Goal: Information Seeking & Learning: Learn about a topic

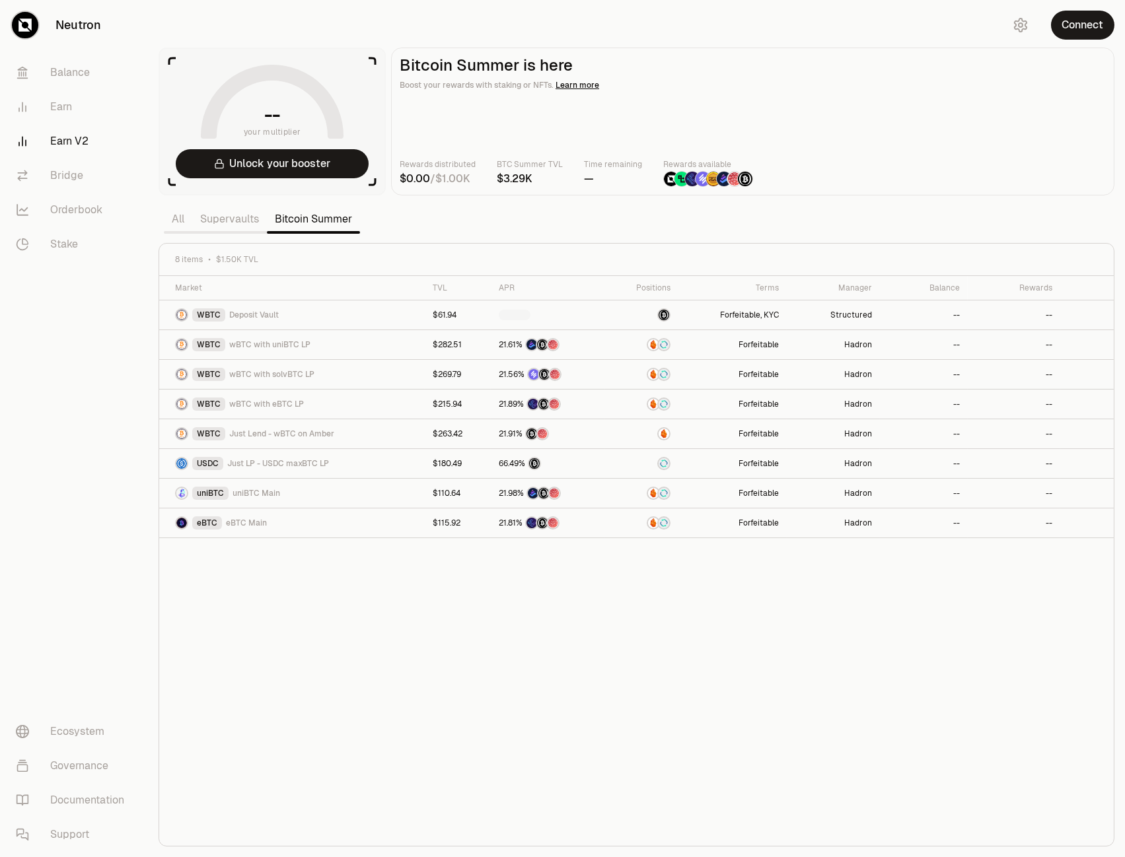
click at [246, 227] on link "Supervaults" at bounding box center [229, 219] width 75 height 26
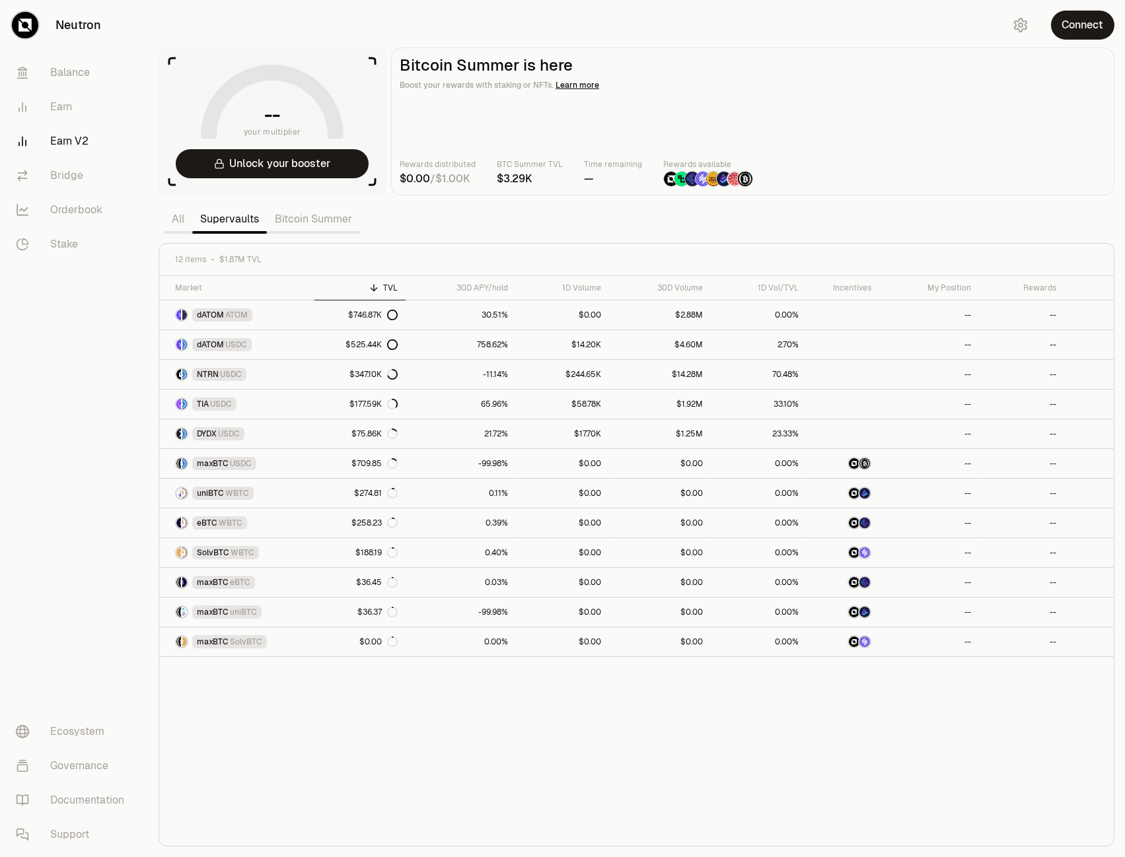
click at [175, 224] on link "All" at bounding box center [178, 219] width 28 height 26
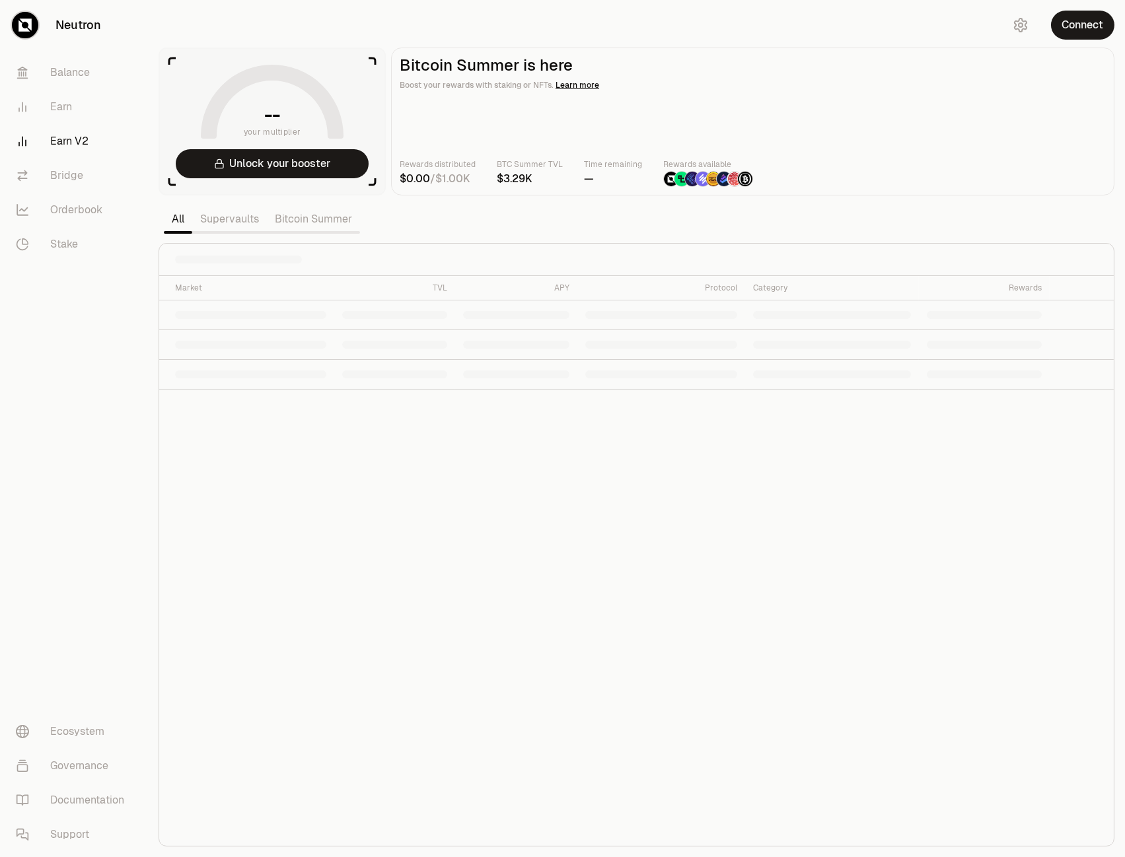
click at [217, 223] on link "Supervaults" at bounding box center [229, 219] width 75 height 26
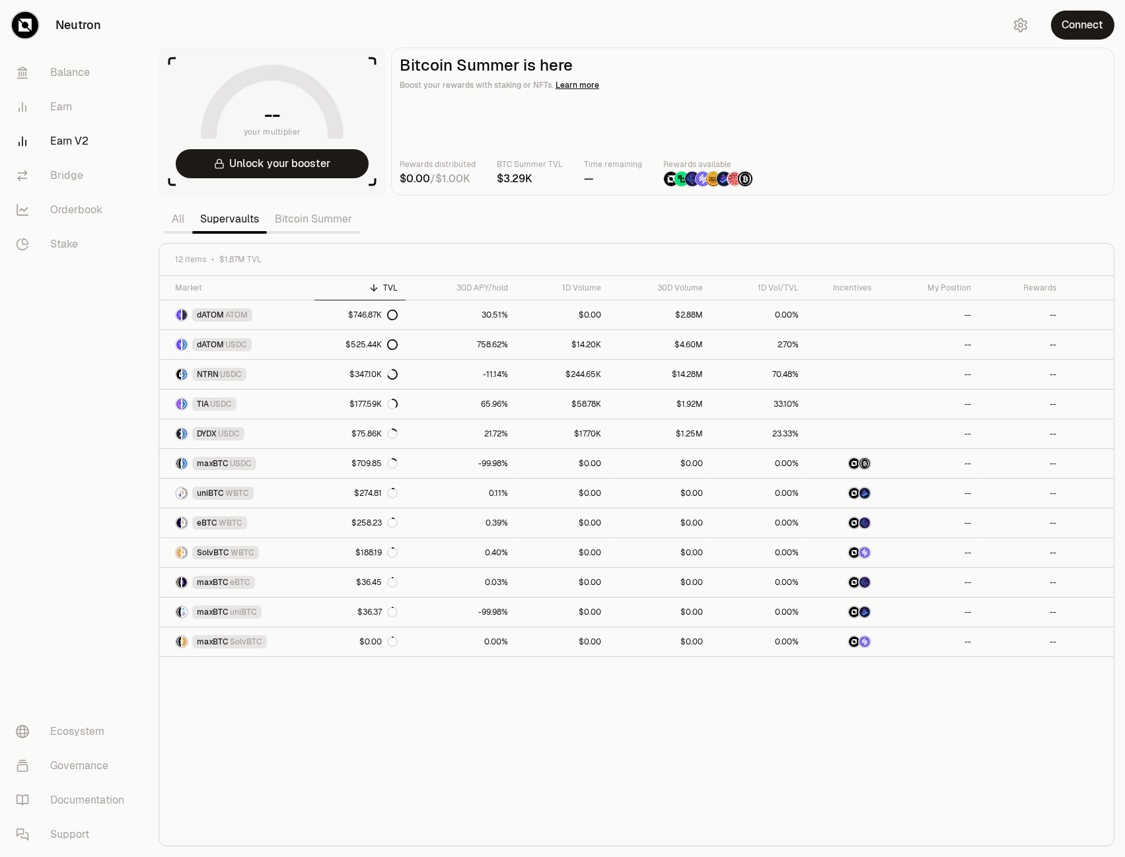
click at [316, 223] on link "Bitcoin Summer" at bounding box center [313, 219] width 93 height 26
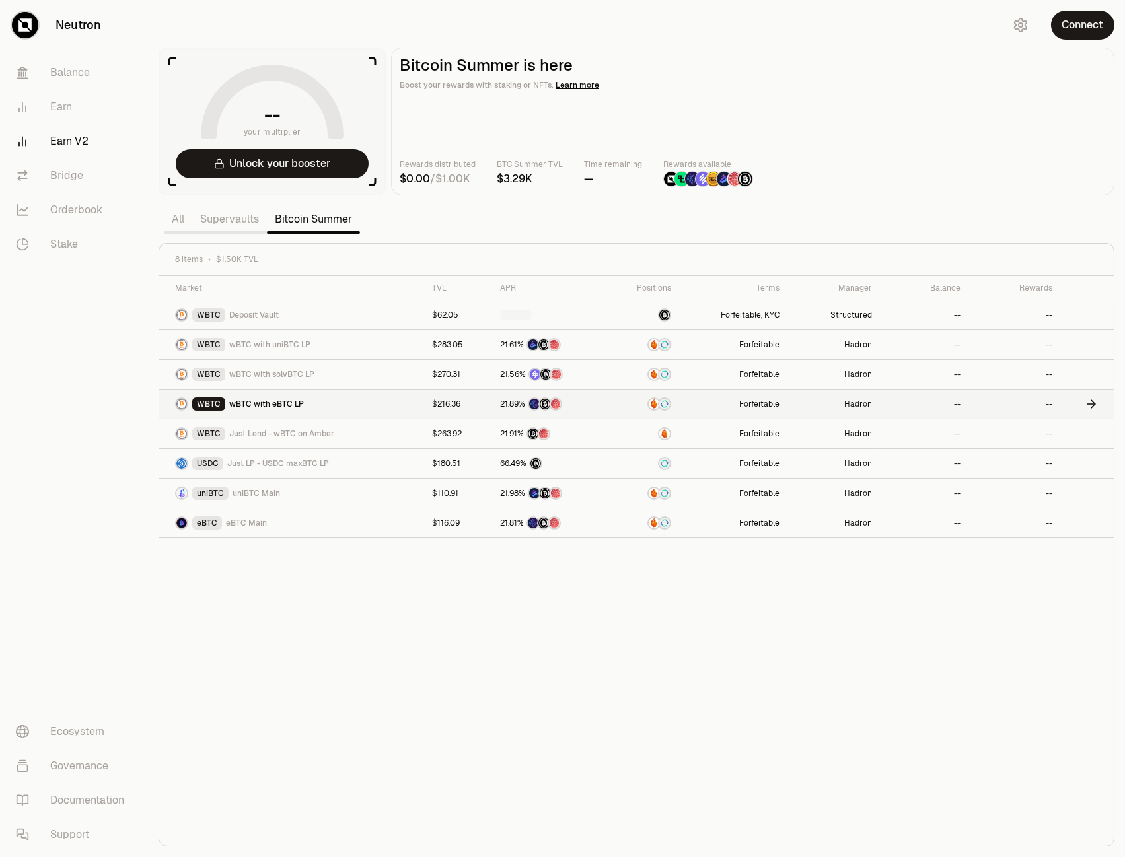
click at [283, 402] on span "wBTC with eBTC LP" at bounding box center [266, 404] width 75 height 11
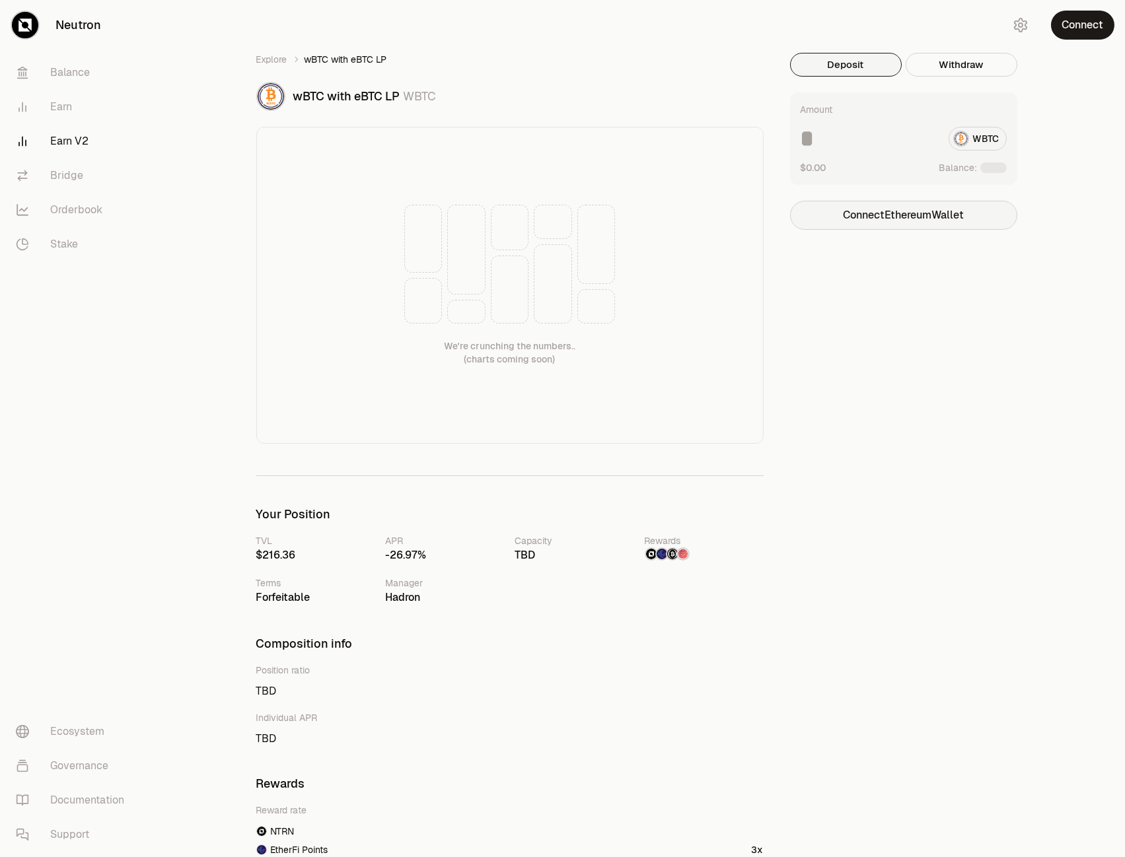
click at [896, 219] on button "Connect Ethereum Wallet" at bounding box center [903, 215] width 227 height 29
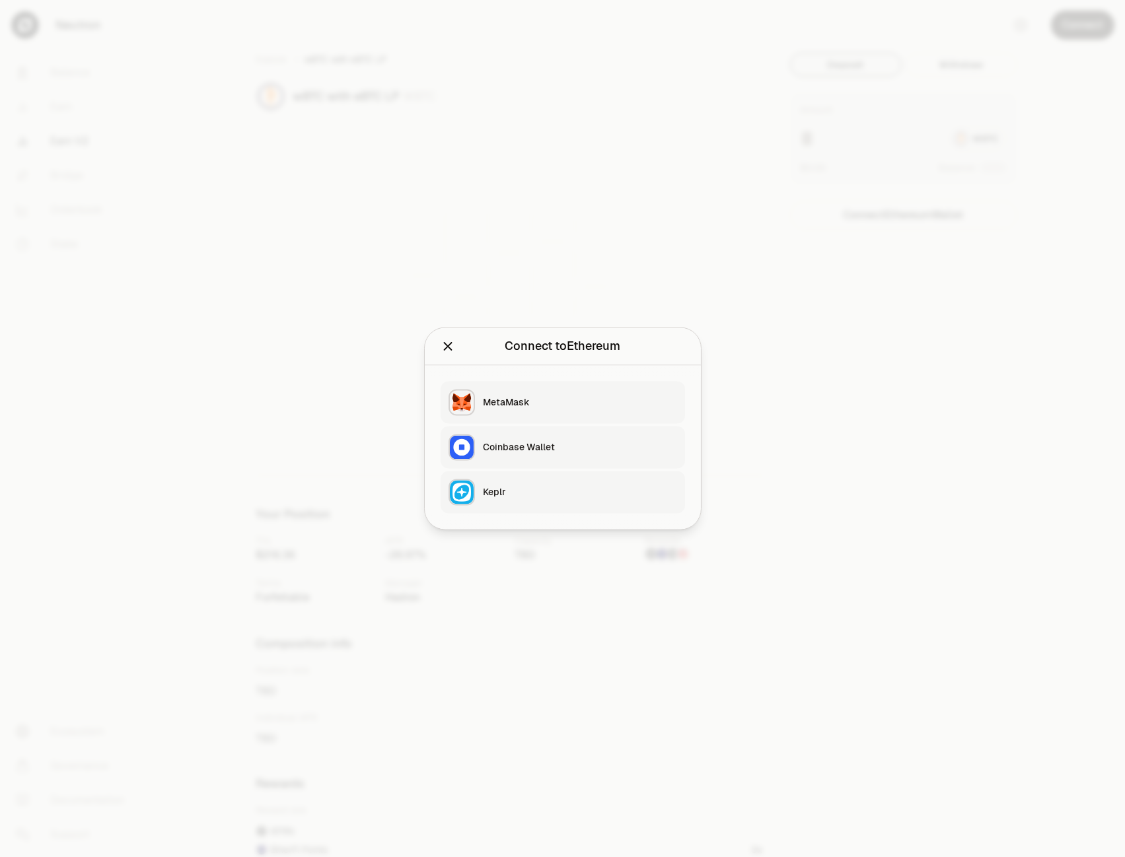
click at [544, 396] on div "MetaMask" at bounding box center [580, 402] width 194 height 13
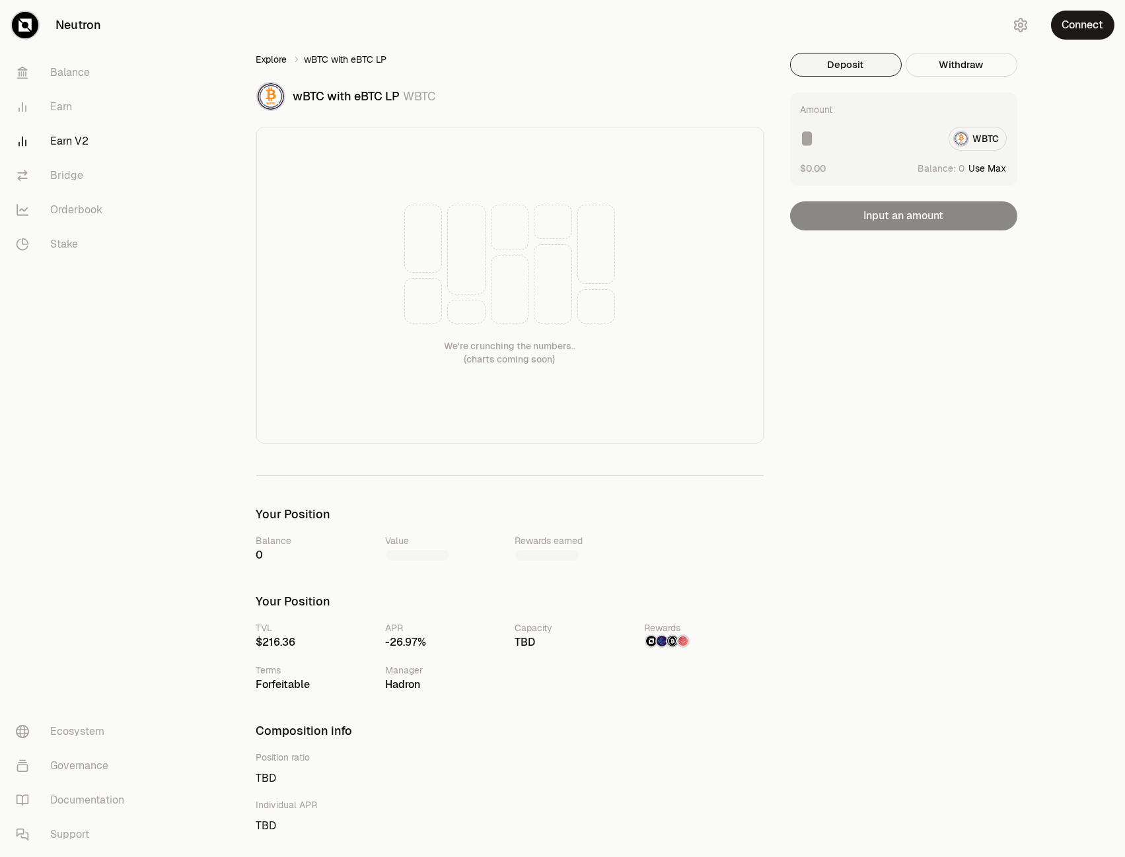
click at [282, 64] on link "Explore" at bounding box center [271, 59] width 31 height 13
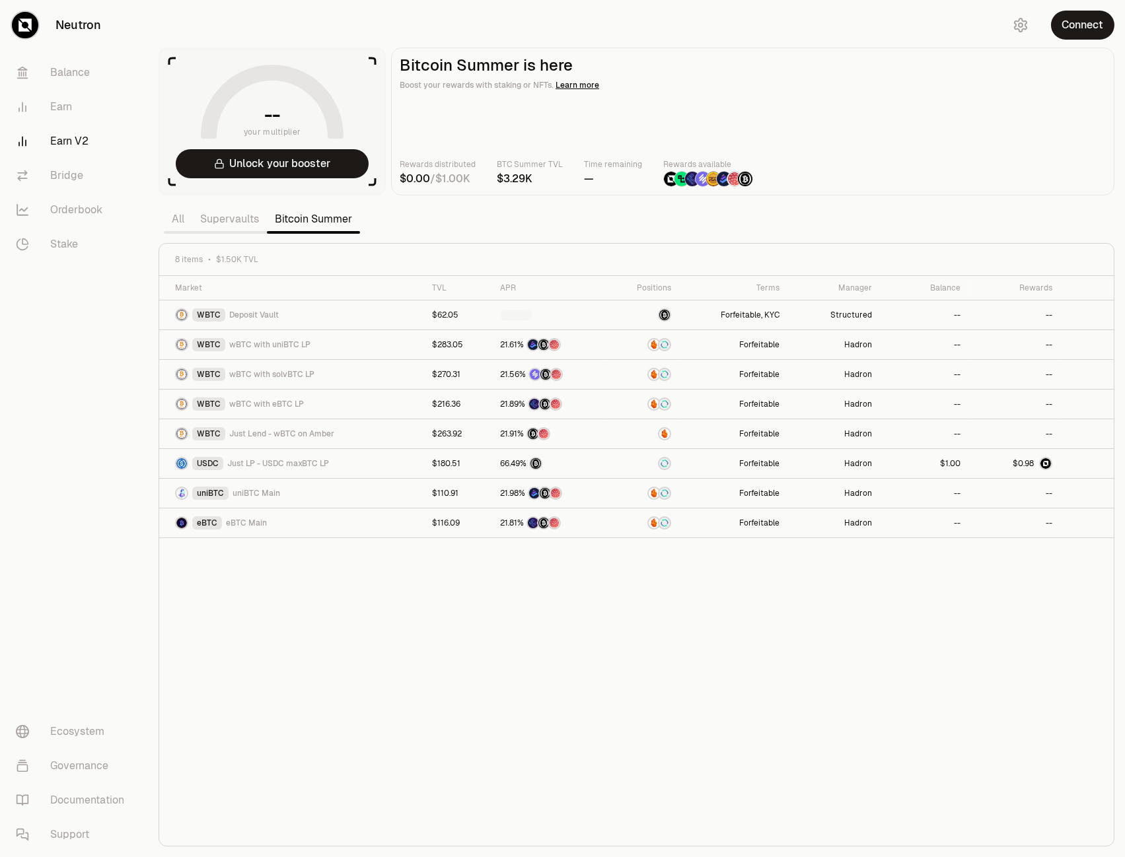
click at [246, 219] on link "Supervaults" at bounding box center [229, 219] width 75 height 26
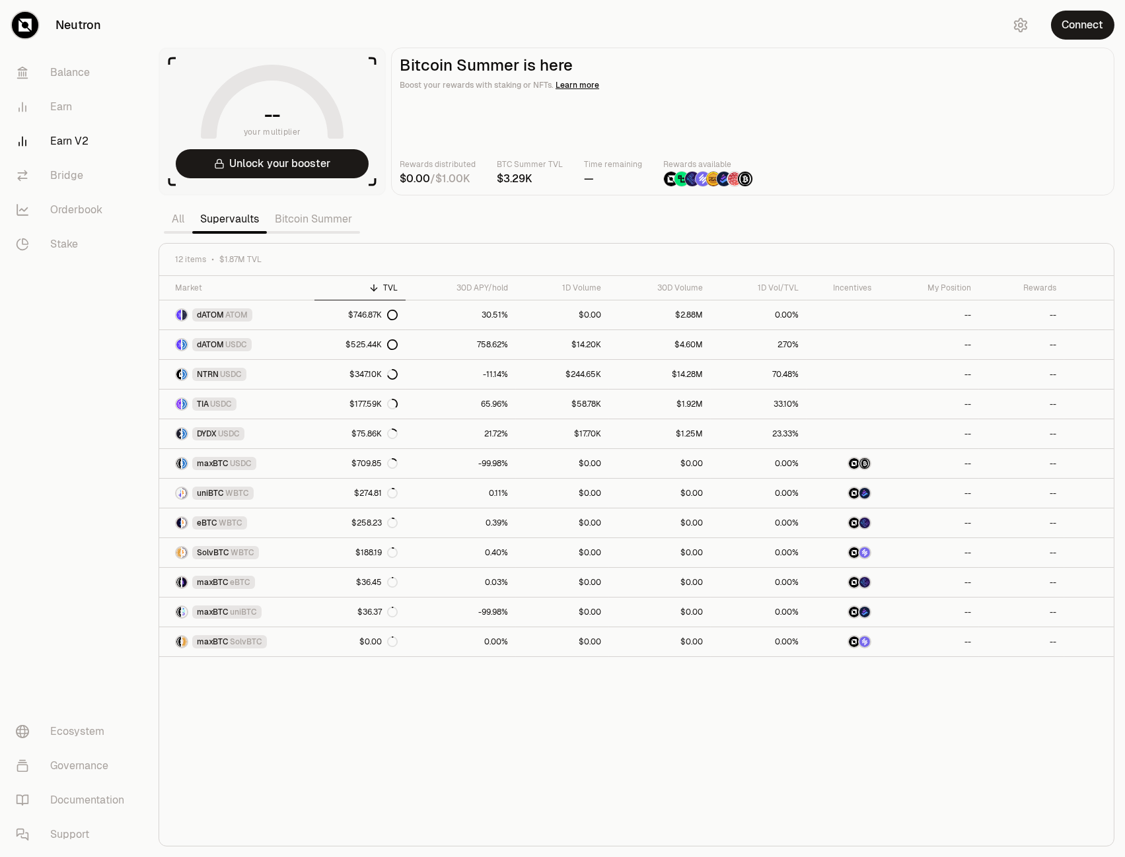
click at [326, 219] on link "Bitcoin Summer" at bounding box center [313, 219] width 93 height 26
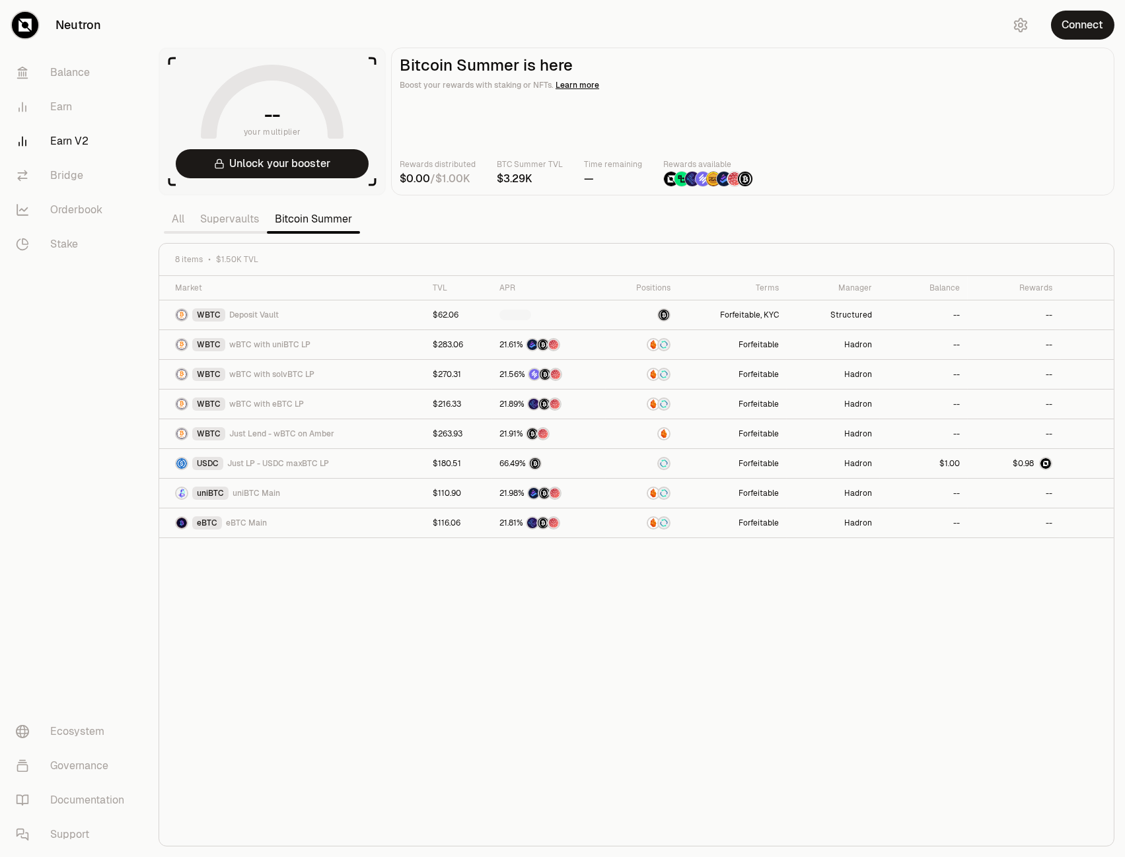
click at [230, 222] on link "Supervaults" at bounding box center [229, 219] width 75 height 26
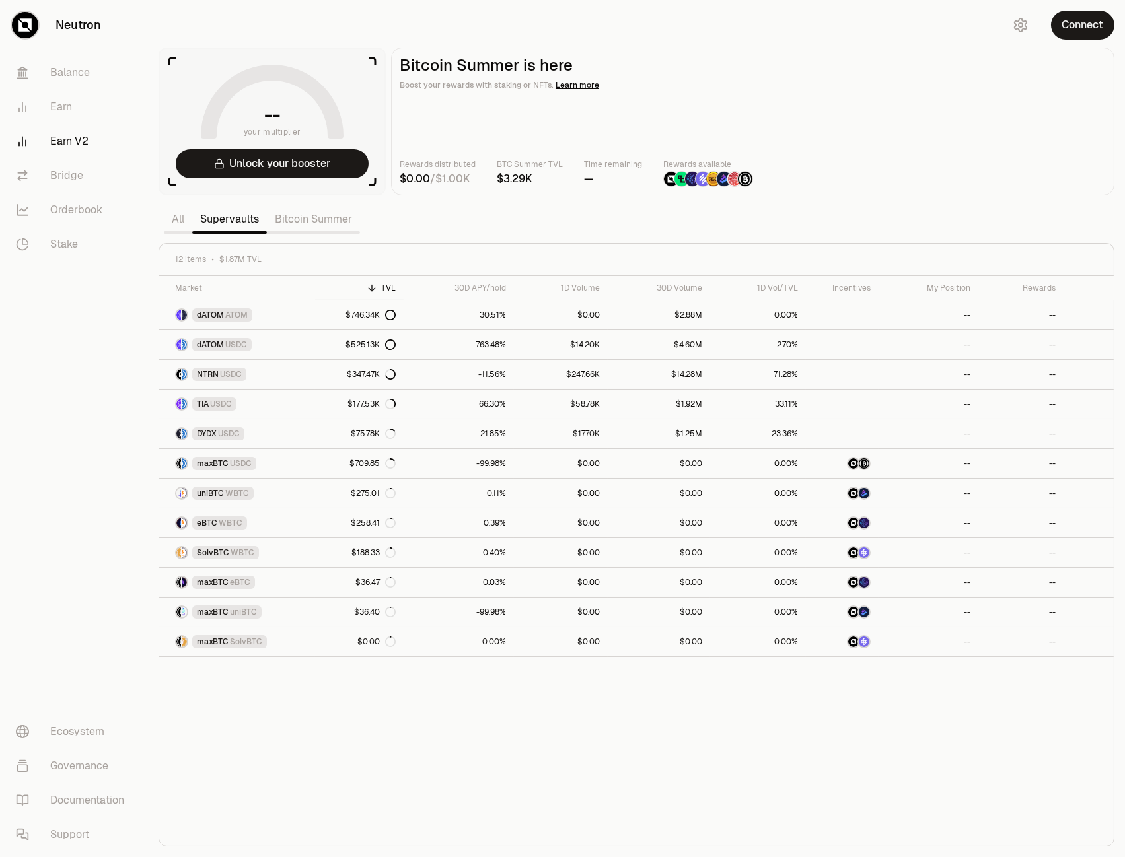
click at [312, 225] on link "Bitcoin Summer" at bounding box center [313, 219] width 93 height 26
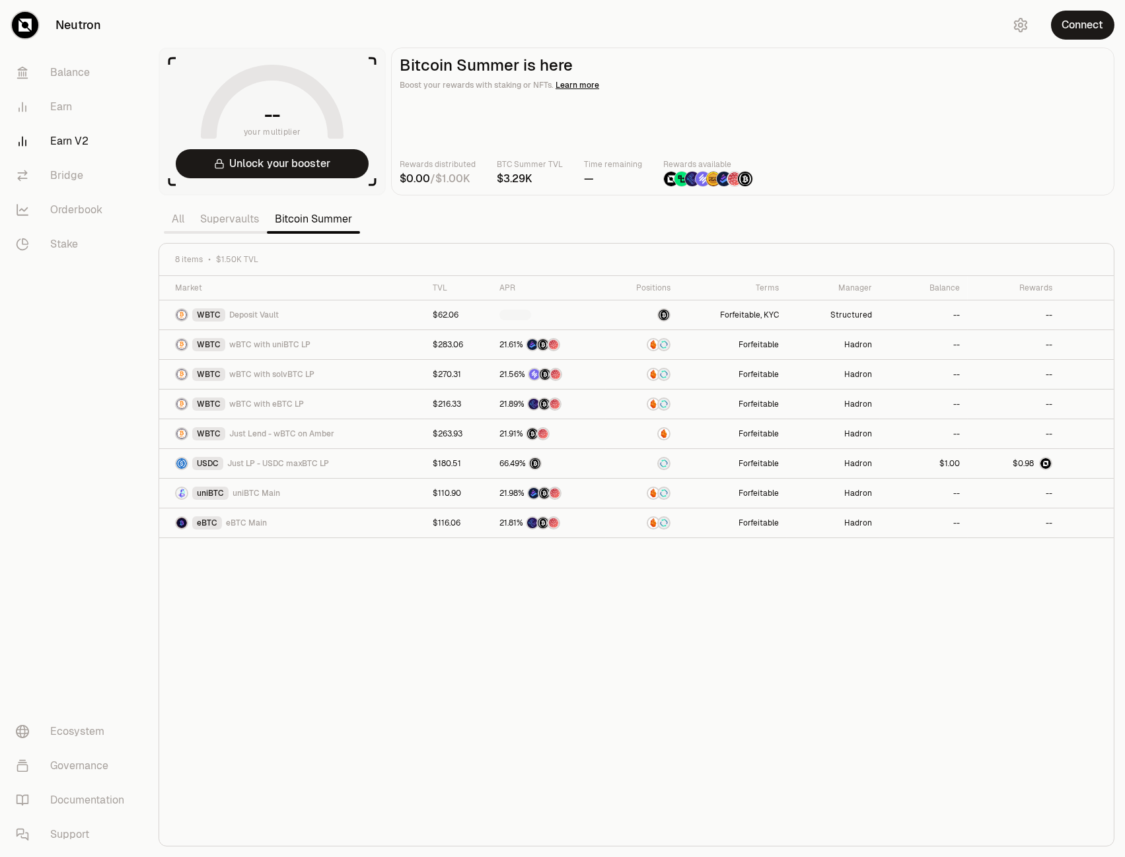
click at [229, 212] on link "Supervaults" at bounding box center [229, 219] width 75 height 26
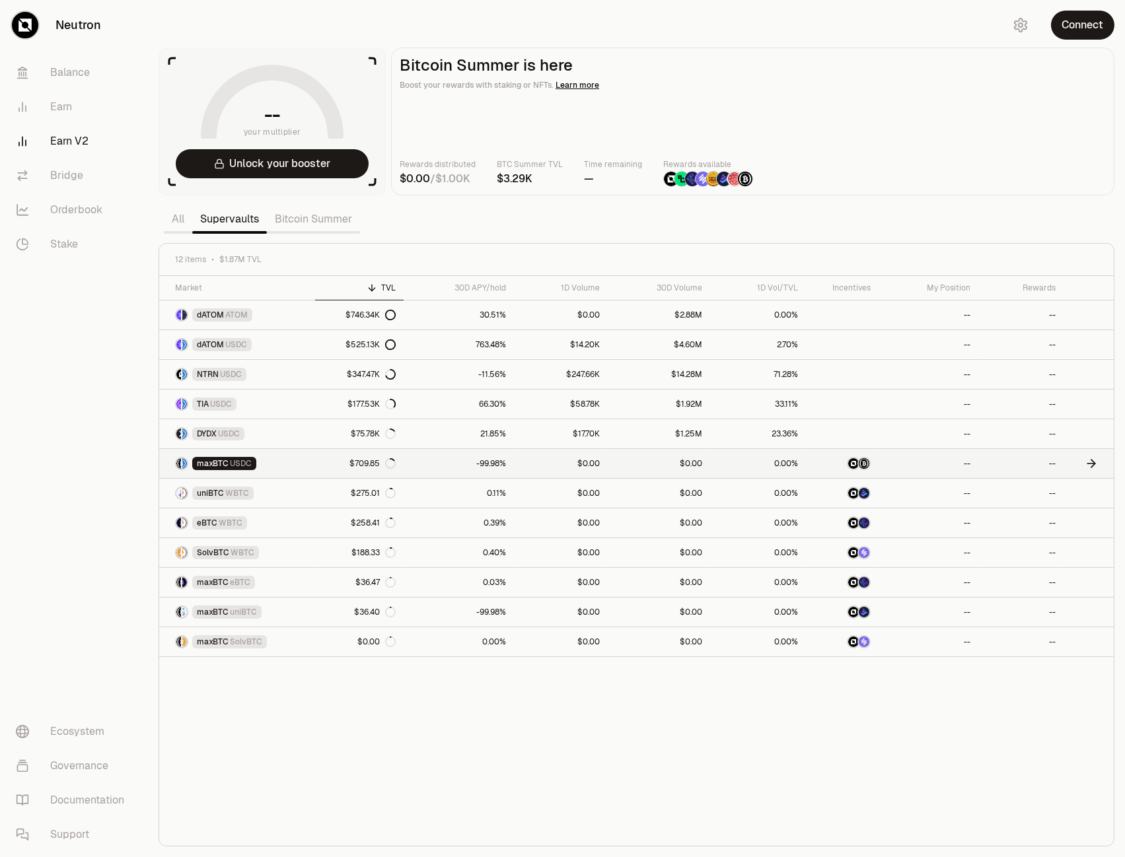
click at [355, 461] on div "$709.85" at bounding box center [372, 463] width 46 height 11
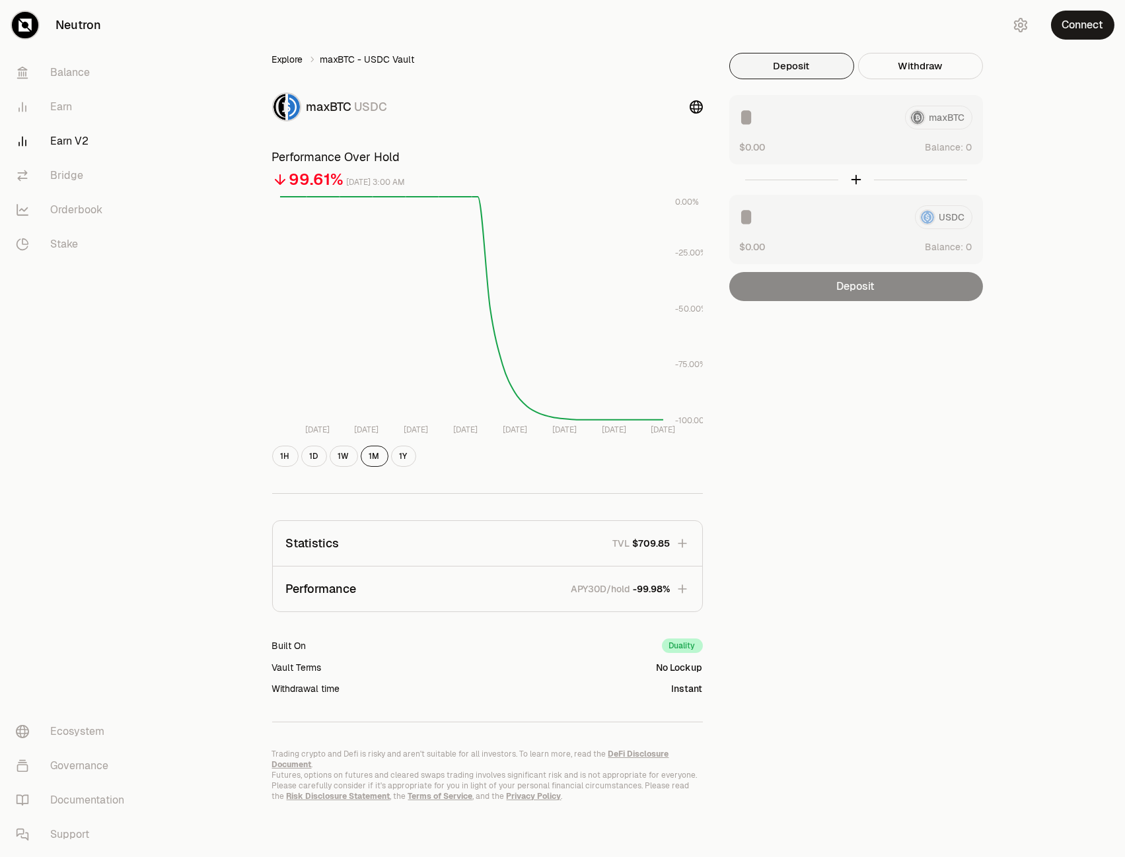
click at [297, 60] on link "Explore" at bounding box center [287, 59] width 31 height 13
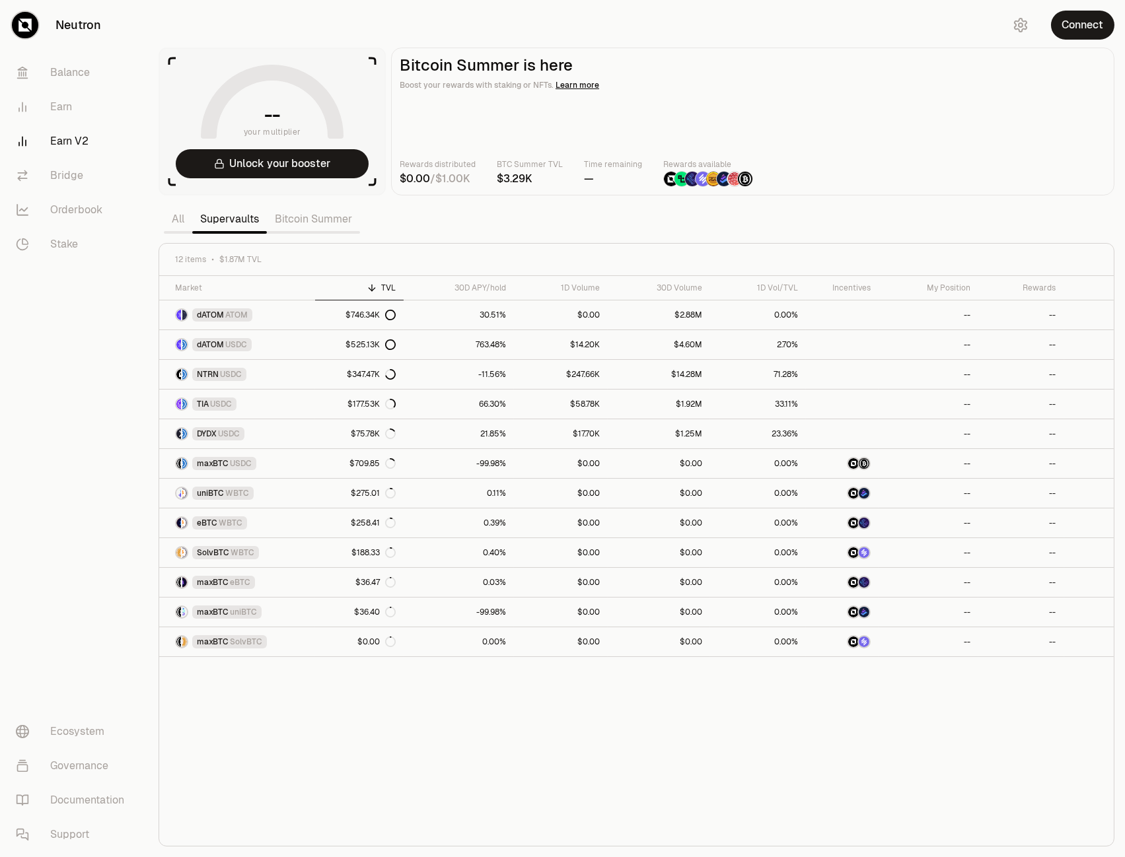
click at [312, 217] on link "Bitcoin Summer" at bounding box center [313, 219] width 93 height 26
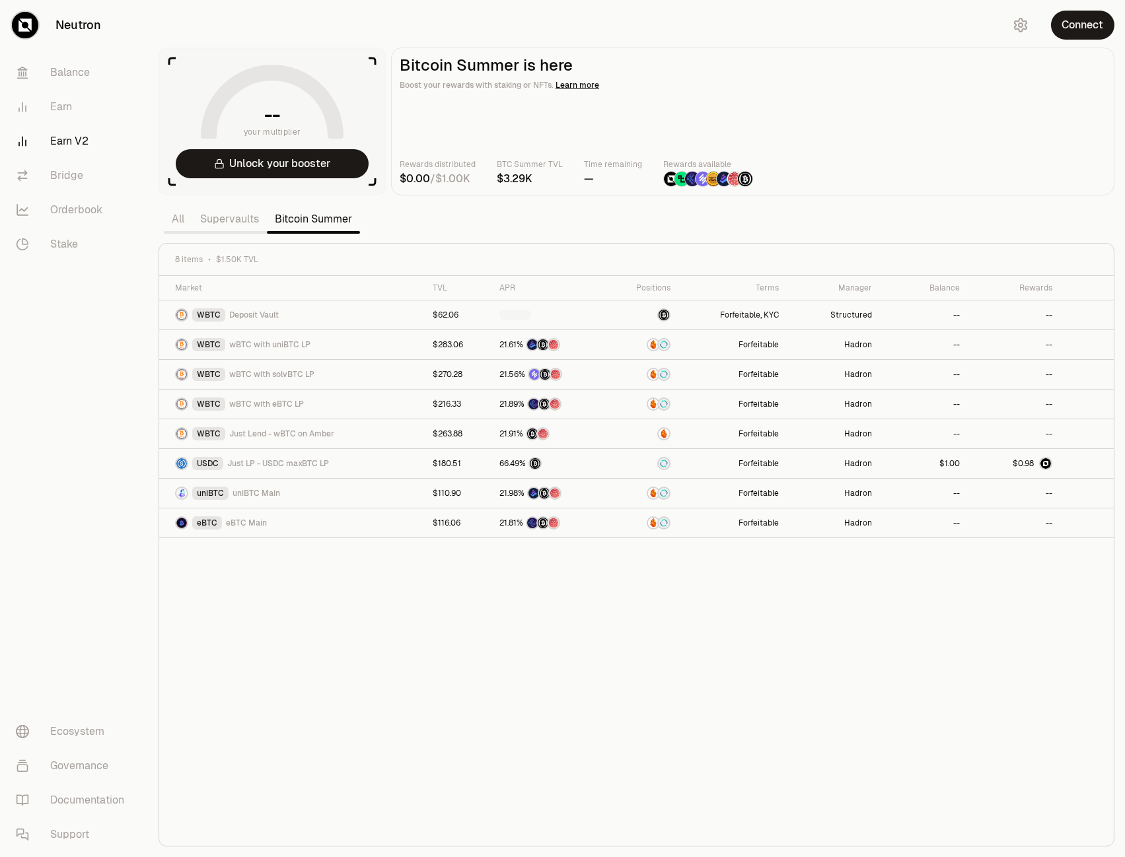
click at [227, 215] on link "Supervaults" at bounding box center [229, 219] width 75 height 26
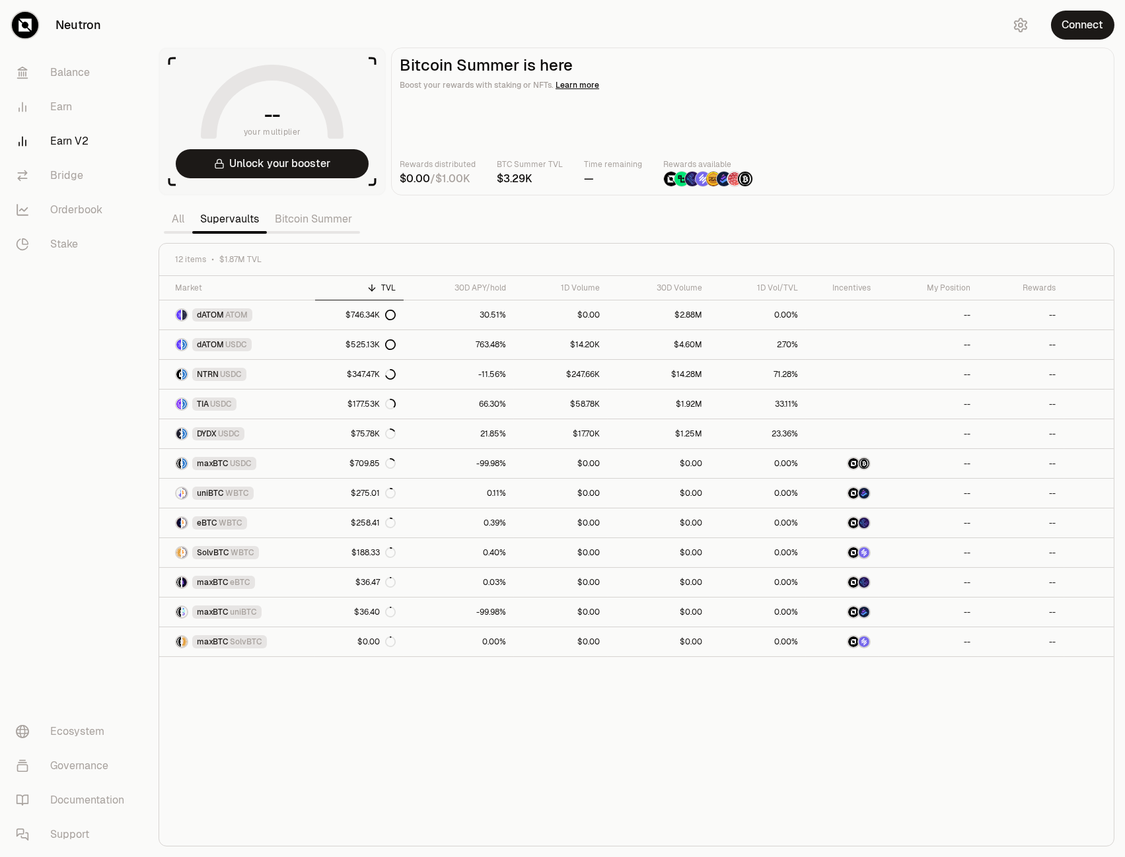
click at [301, 225] on link "Bitcoin Summer" at bounding box center [313, 219] width 93 height 26
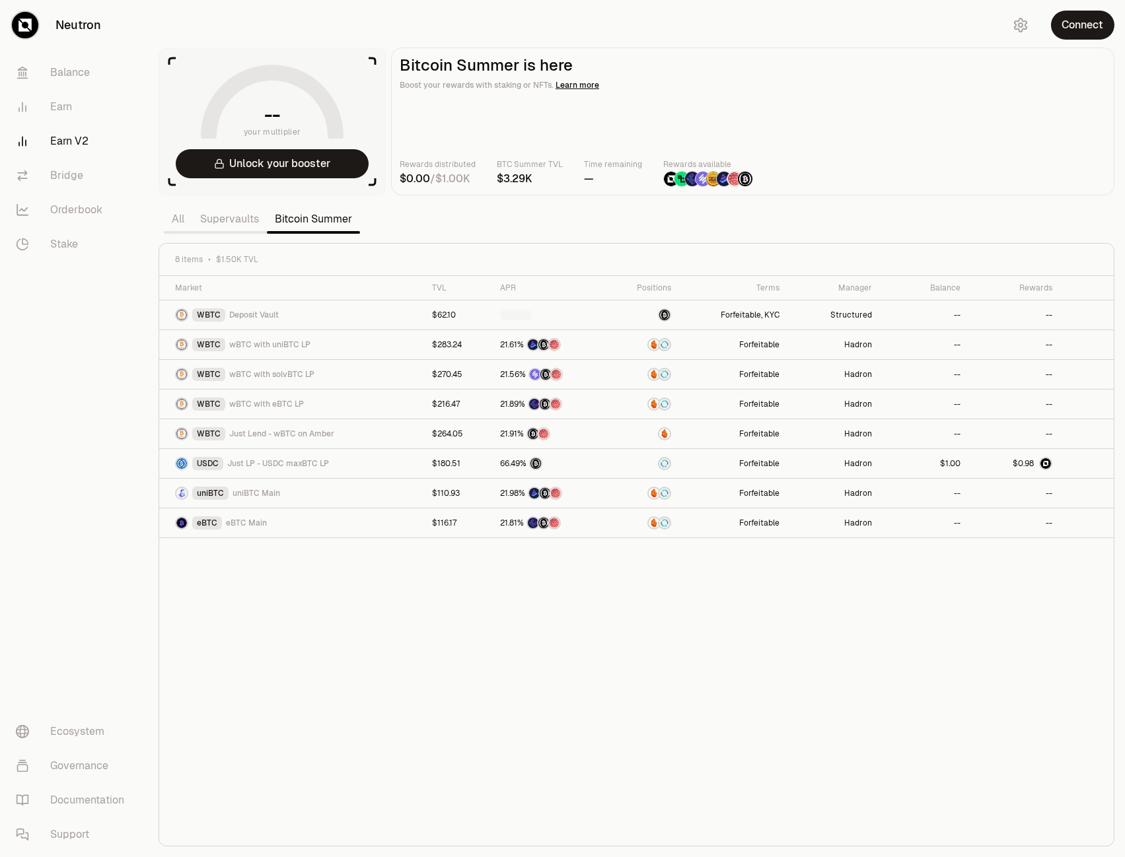
click at [538, 586] on div "Market TVL APR Positions Terms Manager Balance Rewards WBTC Deposit Vault $62.1…" at bounding box center [636, 561] width 955 height 571
click at [212, 217] on link "Supervaults" at bounding box center [229, 219] width 75 height 26
